Goal: Unclear: Browse casually

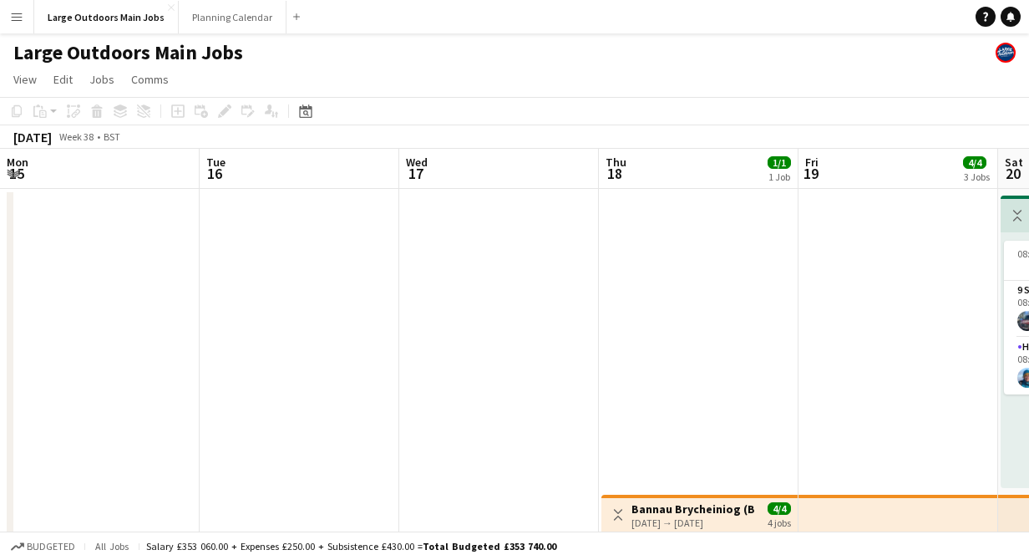
scroll to position [0, 477]
